Goal: Task Accomplishment & Management: Manage account settings

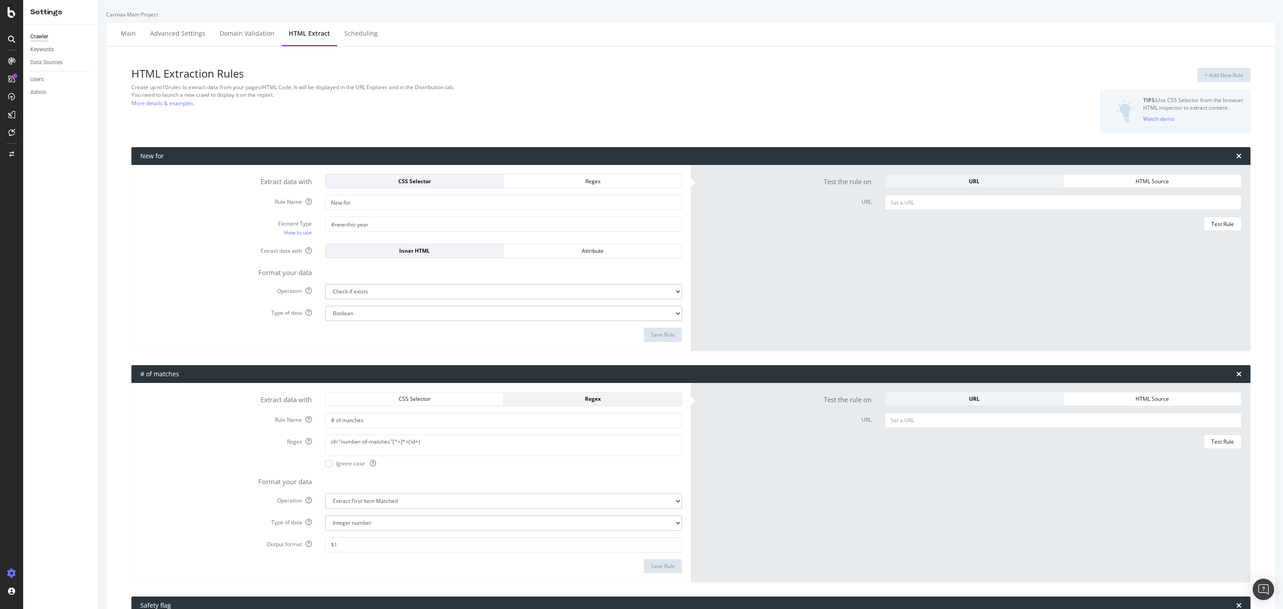
select select "exist"
select select "i"
select select "exist"
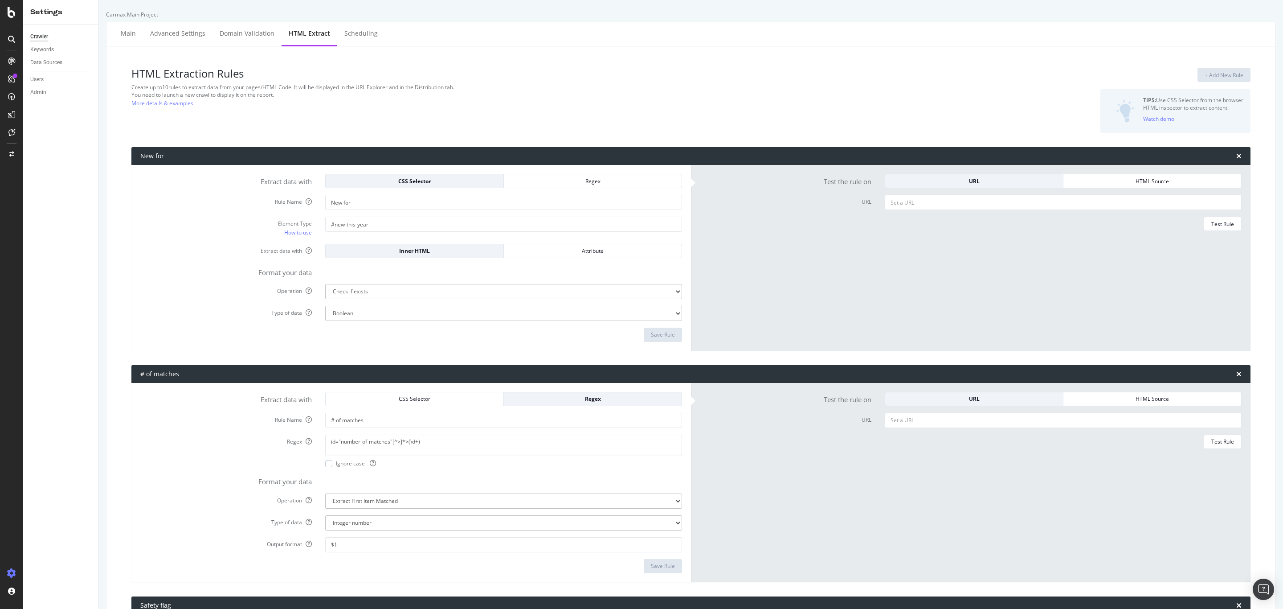
select select "exist"
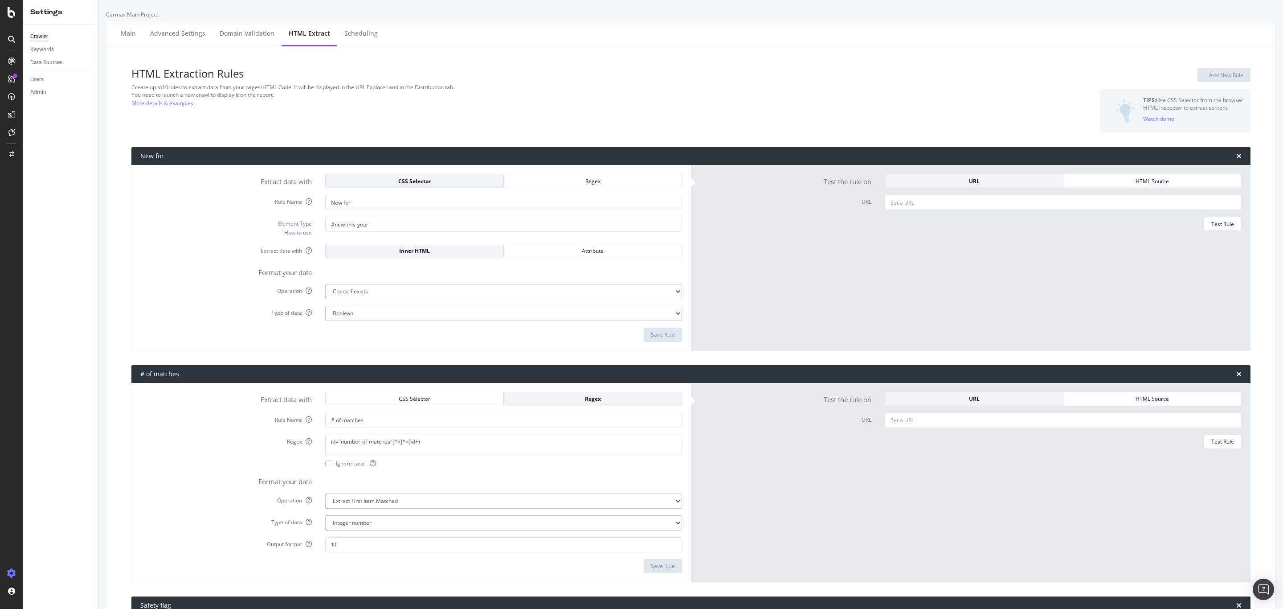
select select "exist"
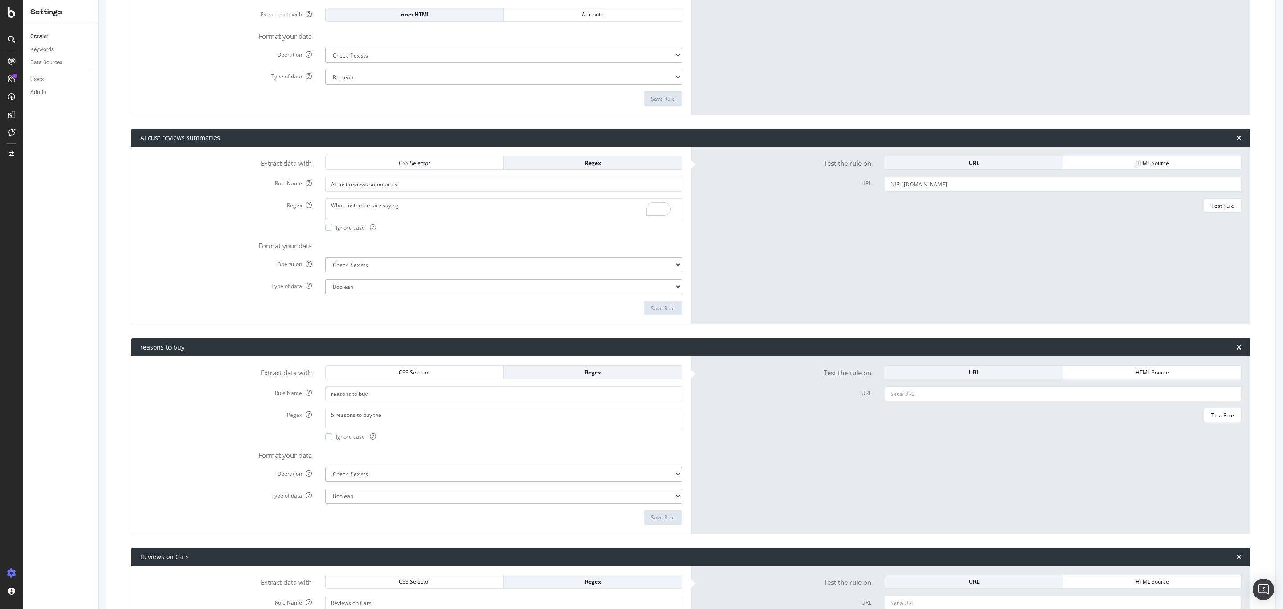
scroll to position [2374, 0]
